Goal: Find specific page/section: Find specific page/section

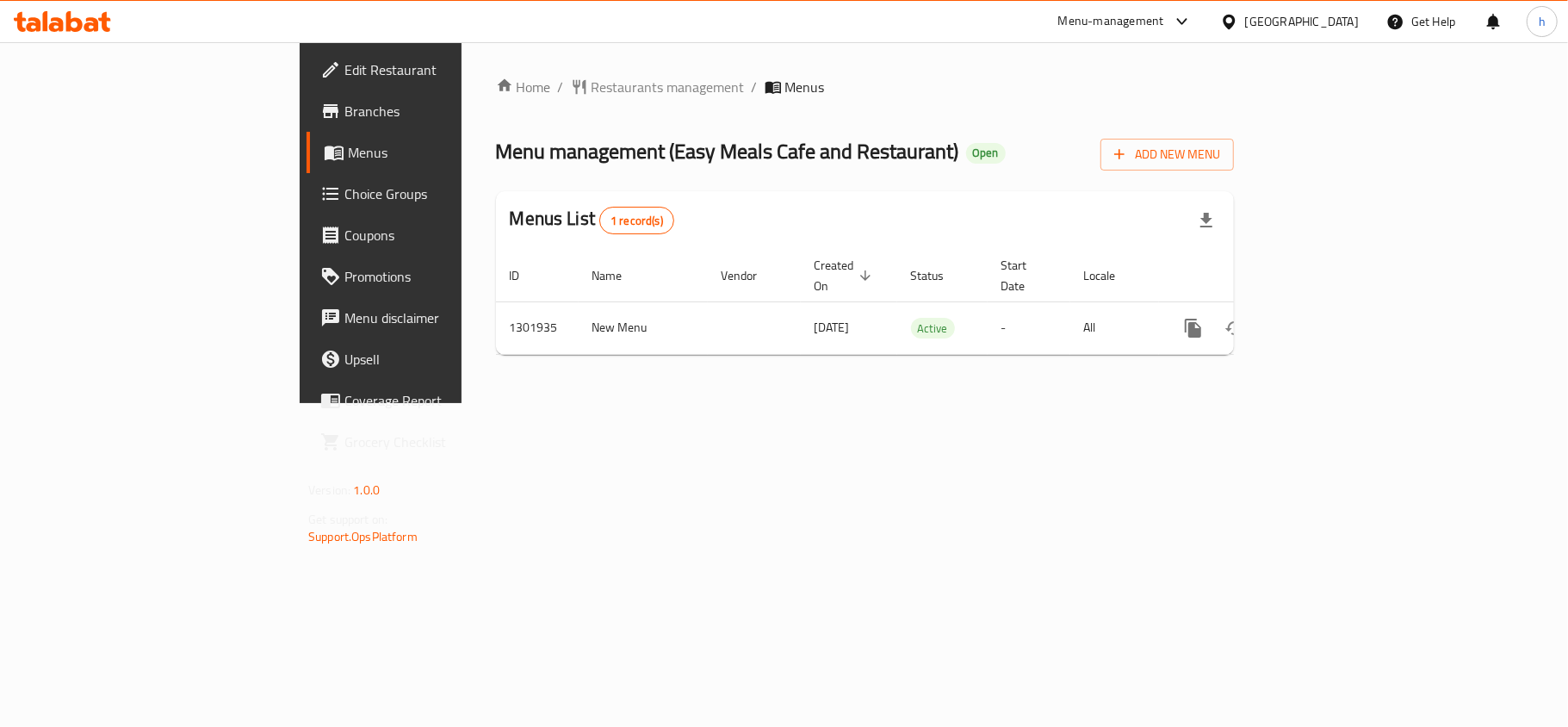
click at [1113, 26] on div "Menu-management" at bounding box center [1112, 21] width 106 height 21
click at [1083, 128] on div "Global Quality Control Center" at bounding box center [1028, 116] width 178 height 40
